Goal: Check status

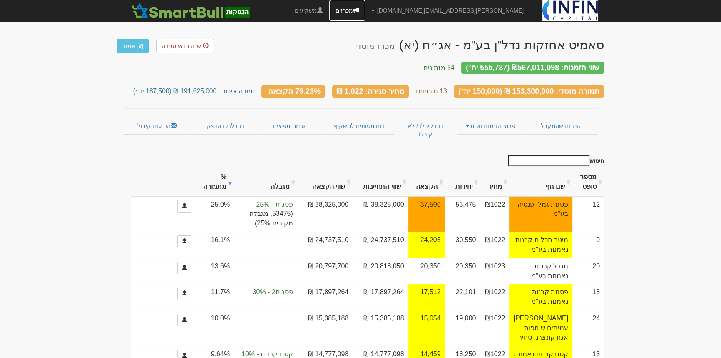
click at [365, 10] on link "מכרזים" at bounding box center [347, 10] width 36 height 21
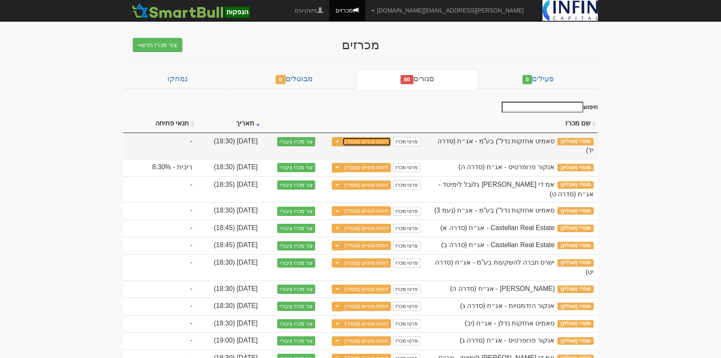
click at [381, 140] on link "דוחות סופיים (מוסדי)" at bounding box center [366, 141] width 49 height 9
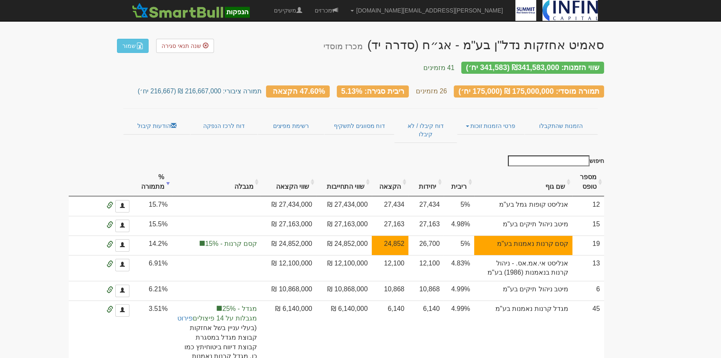
drag, startPoint x: 628, startPoint y: 179, endPoint x: 565, endPoint y: 175, distance: 63.4
click at [408, 173] on th "הקצאה" at bounding box center [390, 182] width 37 height 28
